Goal: Navigation & Orientation: Go to known website

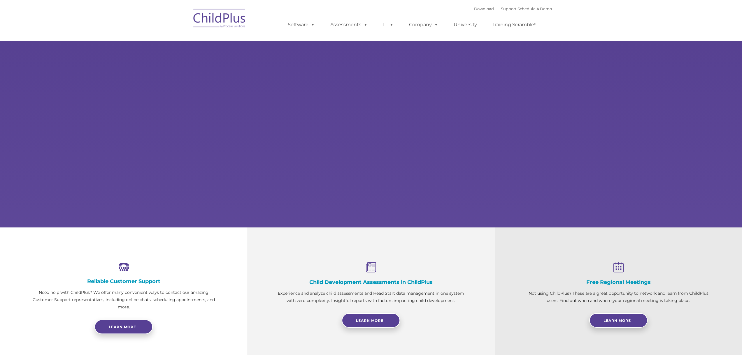
select select "MEDIUM"
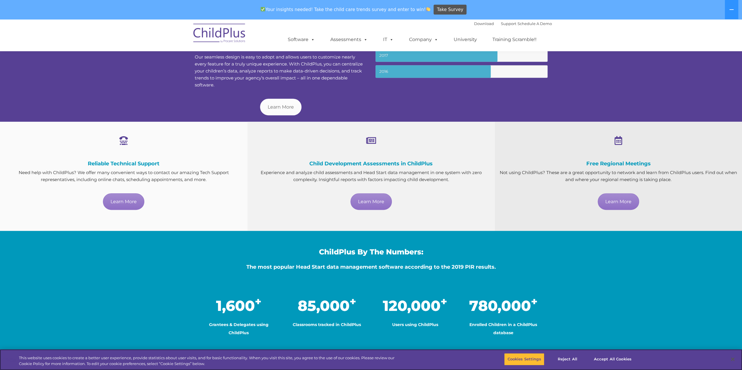
scroll to position [258, 0]
click at [620, 361] on button "Accept All Cookies" at bounding box center [613, 360] width 44 height 12
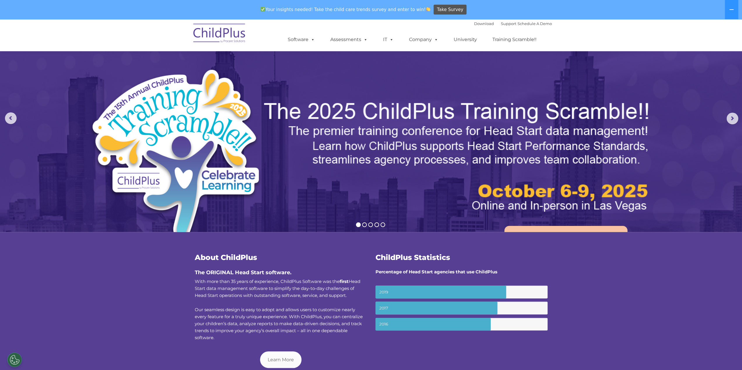
scroll to position [0, 0]
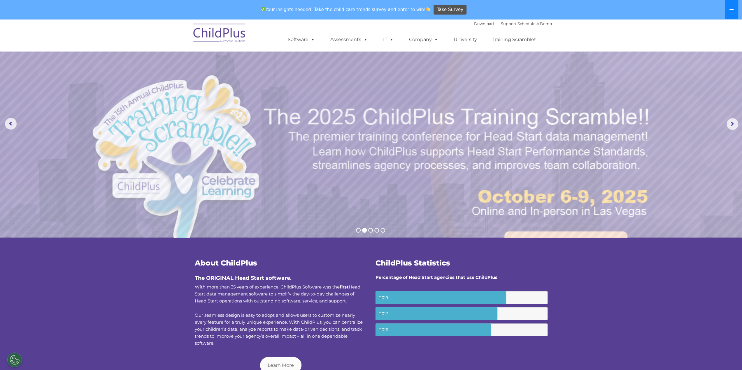
click at [730, 13] on button at bounding box center [731, 9] width 13 height 19
